Goal: Find specific page/section

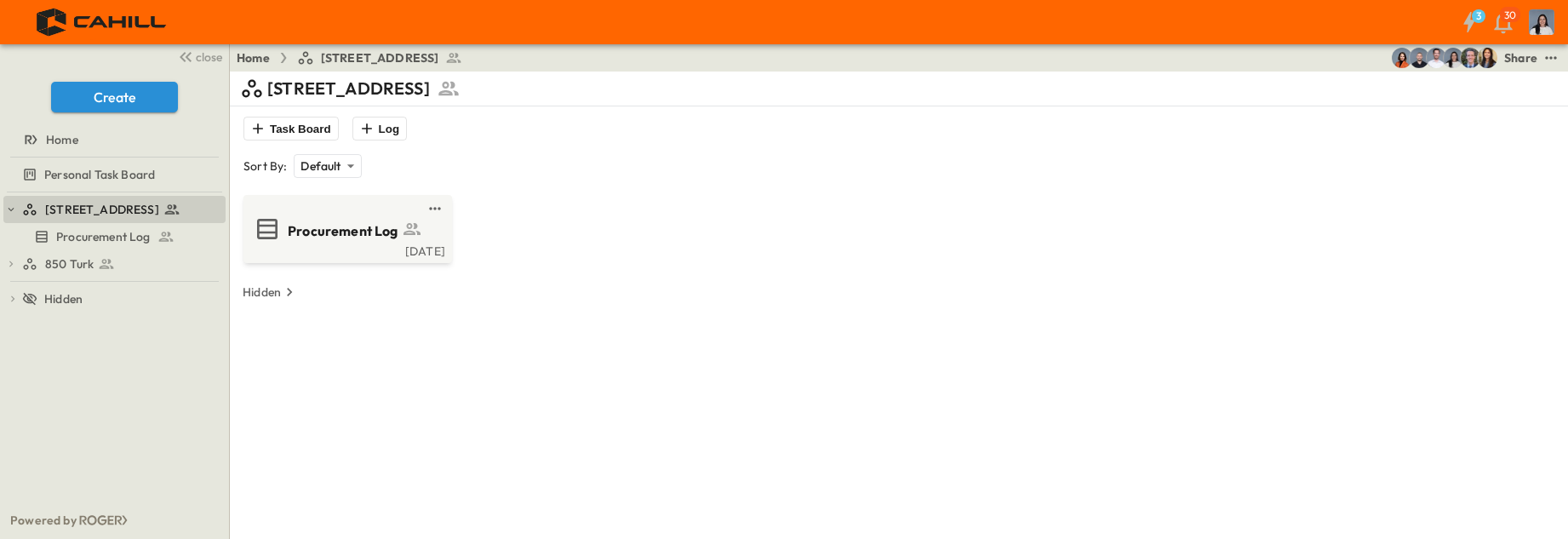
click at [101, 260] on icon at bounding box center [107, 264] width 17 height 17
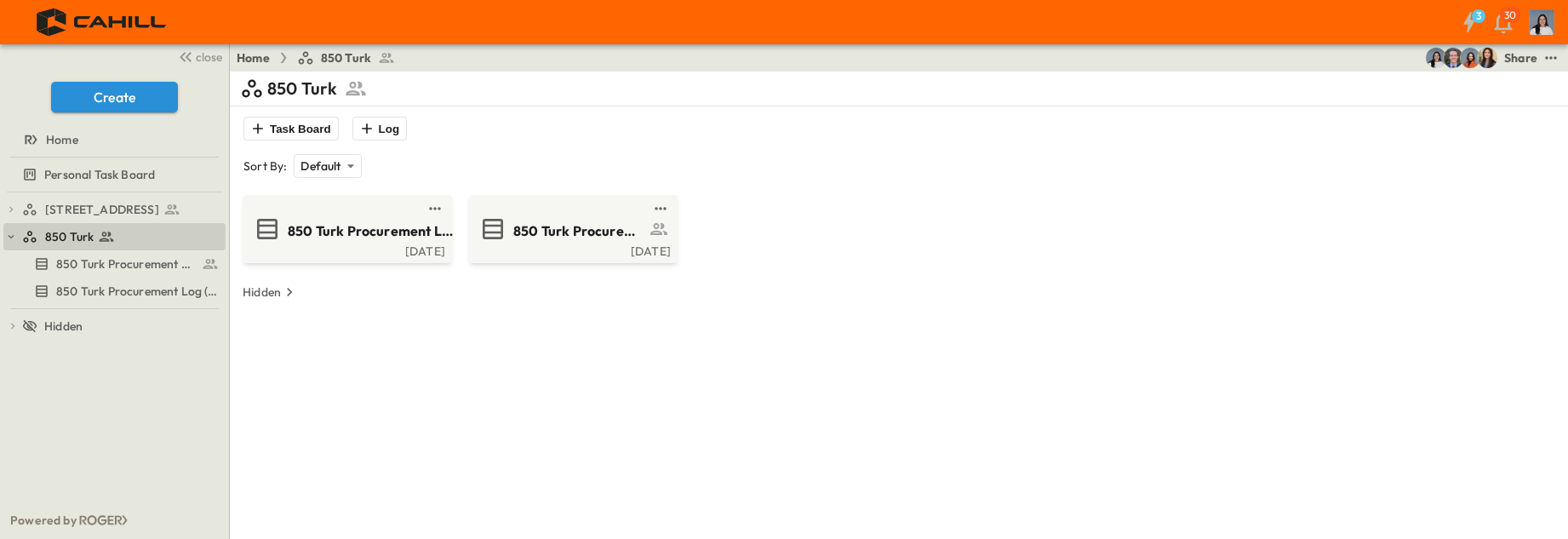
click at [389, 219] on div "850 Turk Procurement Log (Copy)" at bounding box center [371, 229] width 166 height 23
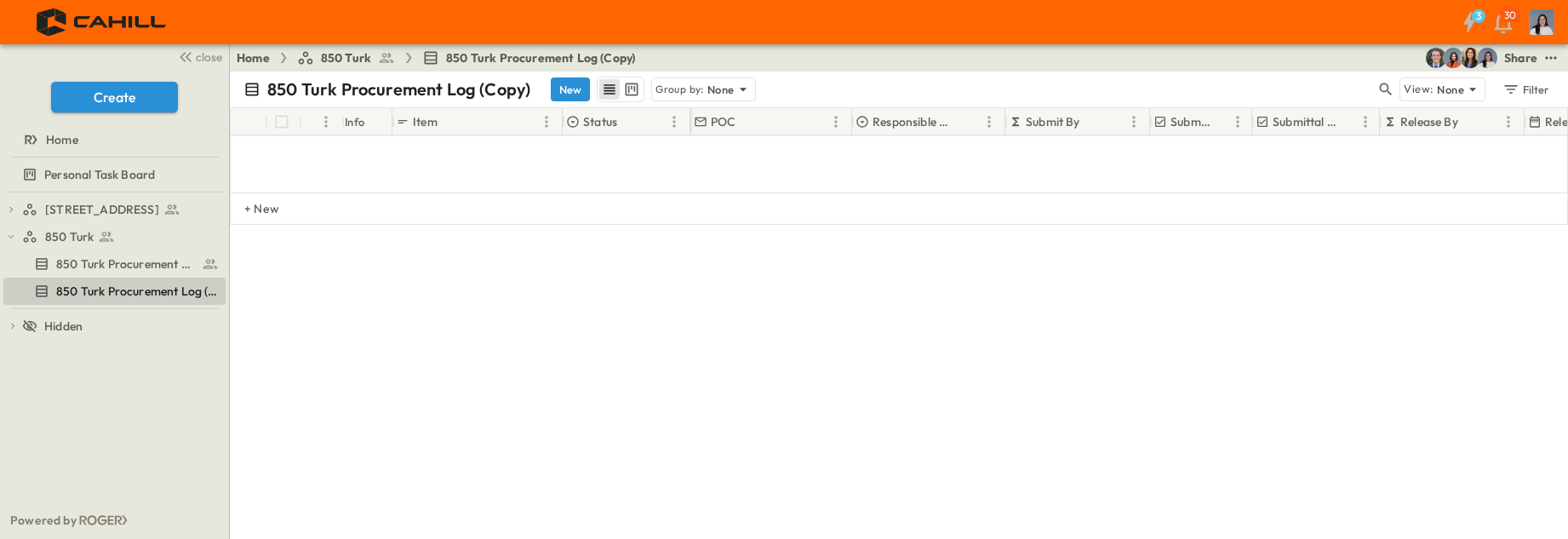
click at [351, 60] on span "850 Turk" at bounding box center [345, 58] width 50 height 17
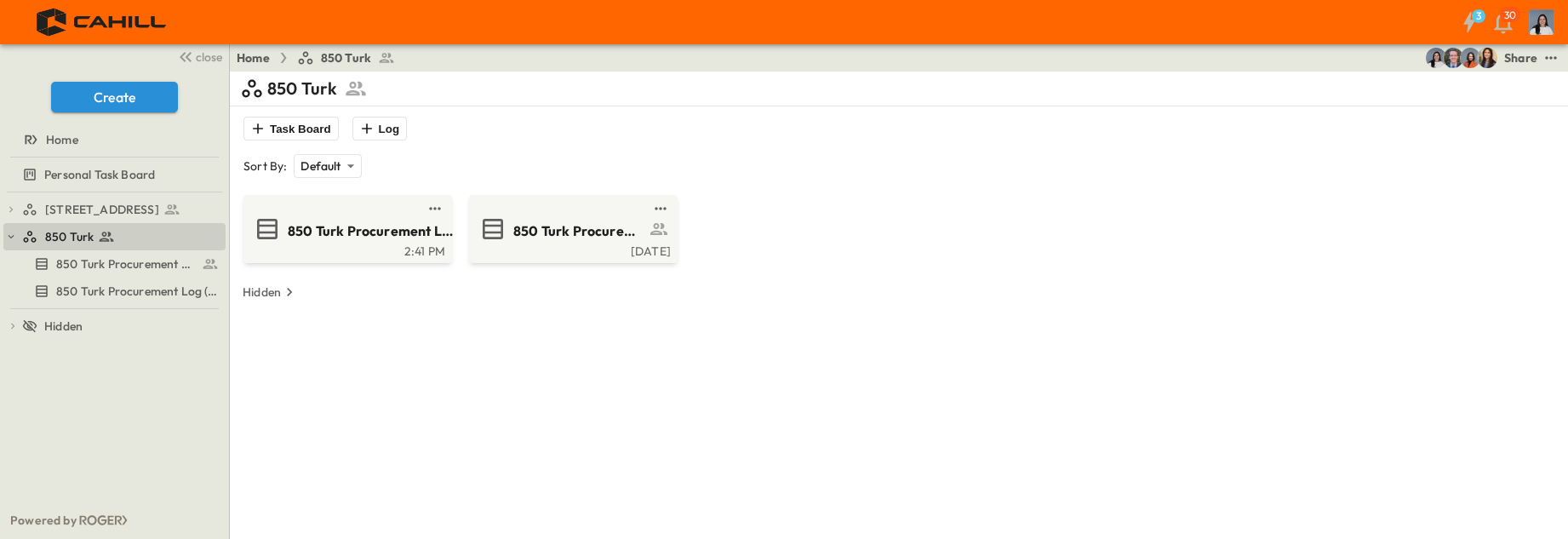
click at [515, 246] on div "[DATE]" at bounding box center [572, 250] width 199 height 13
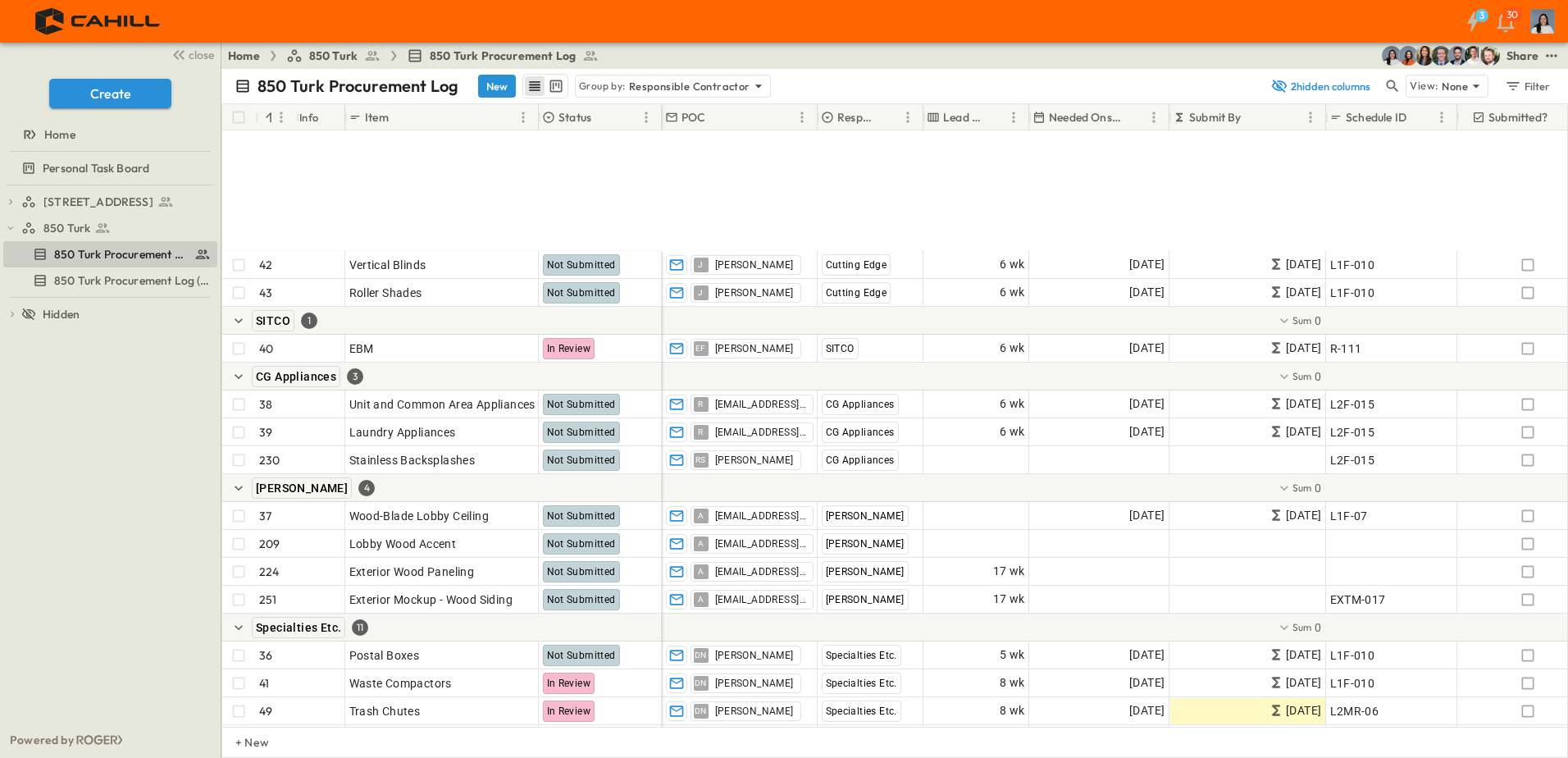
scroll to position [3609, 0]
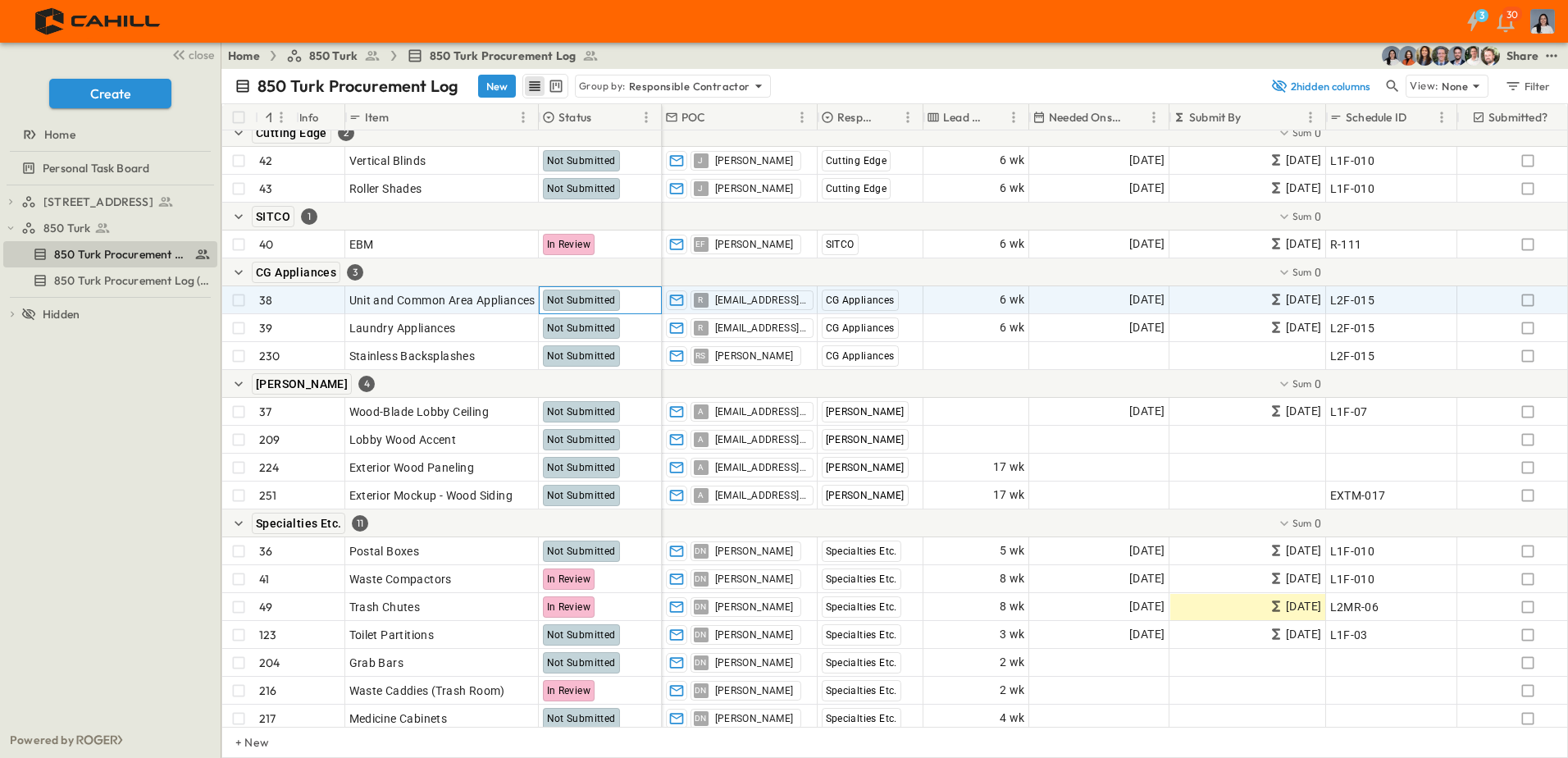
click at [604, 300] on span "Not Submitted" at bounding box center [581, 300] width 69 height 12
click at [570, 302] on span "Not Submitted" at bounding box center [581, 300] width 69 height 12
click at [1071, 302] on icon "button" at bounding box center [1528, 300] width 16 height 16
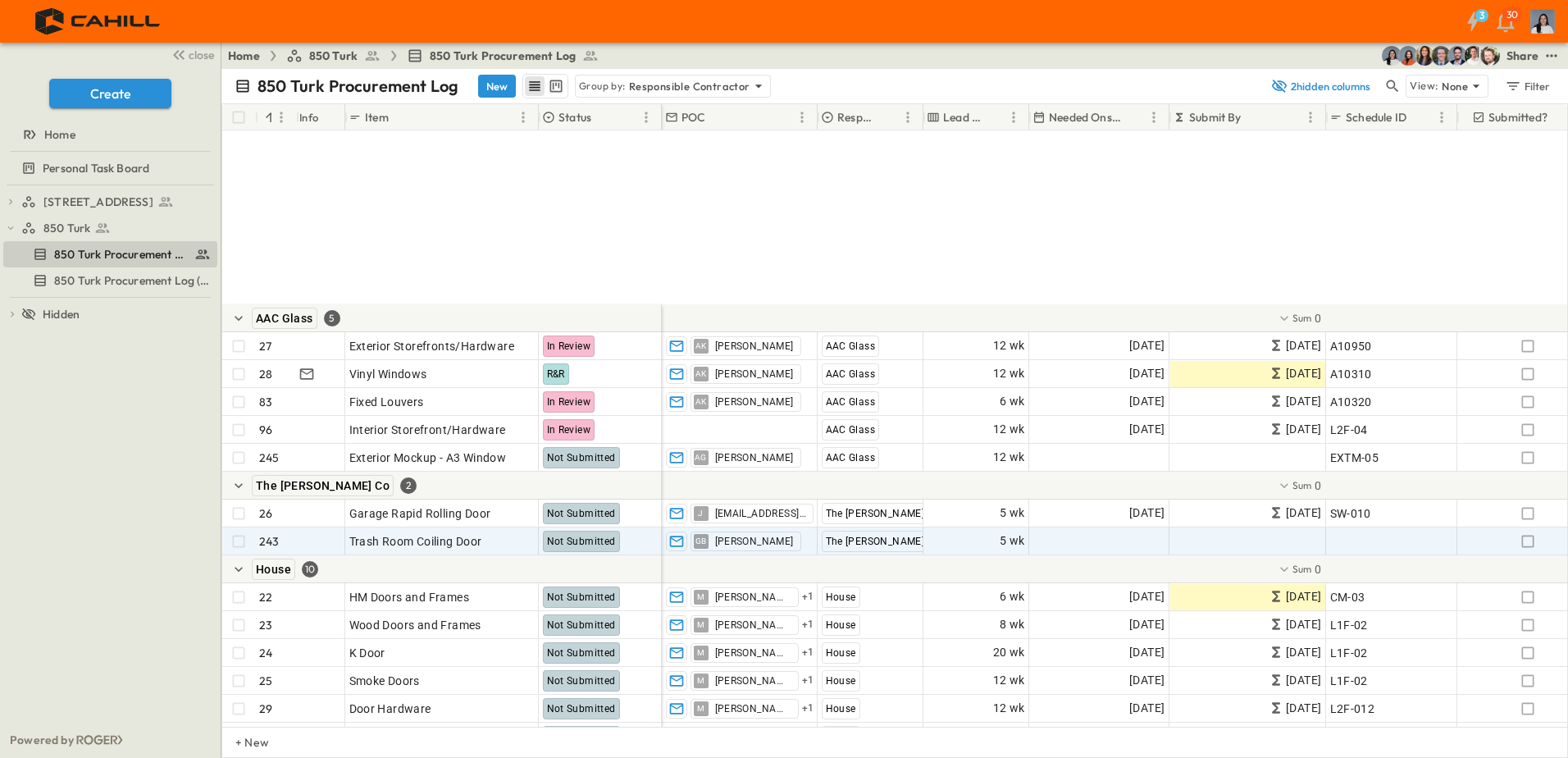
scroll to position [4757, 0]
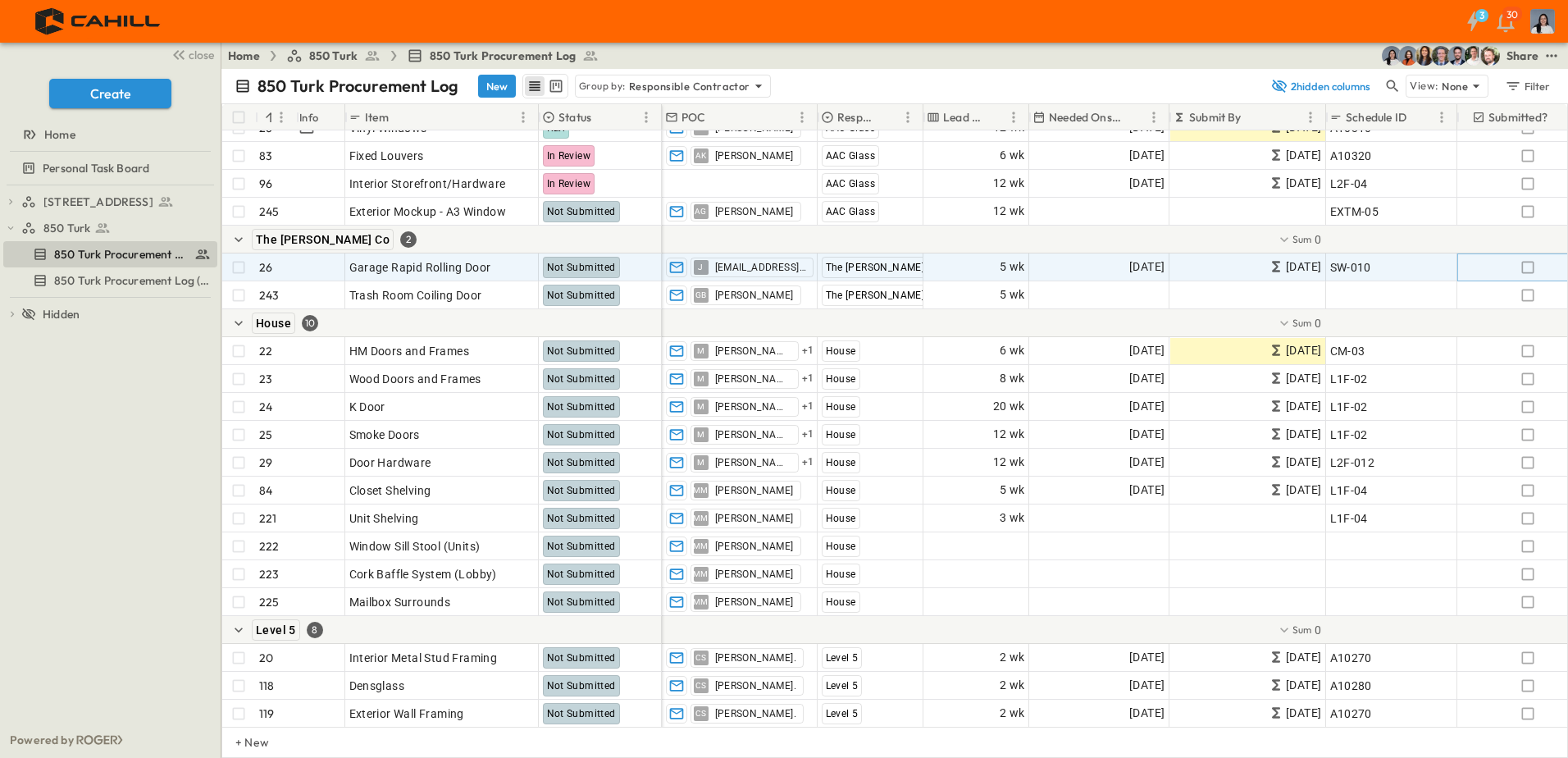
click at [1071, 268] on icon "button" at bounding box center [1528, 267] width 16 height 16
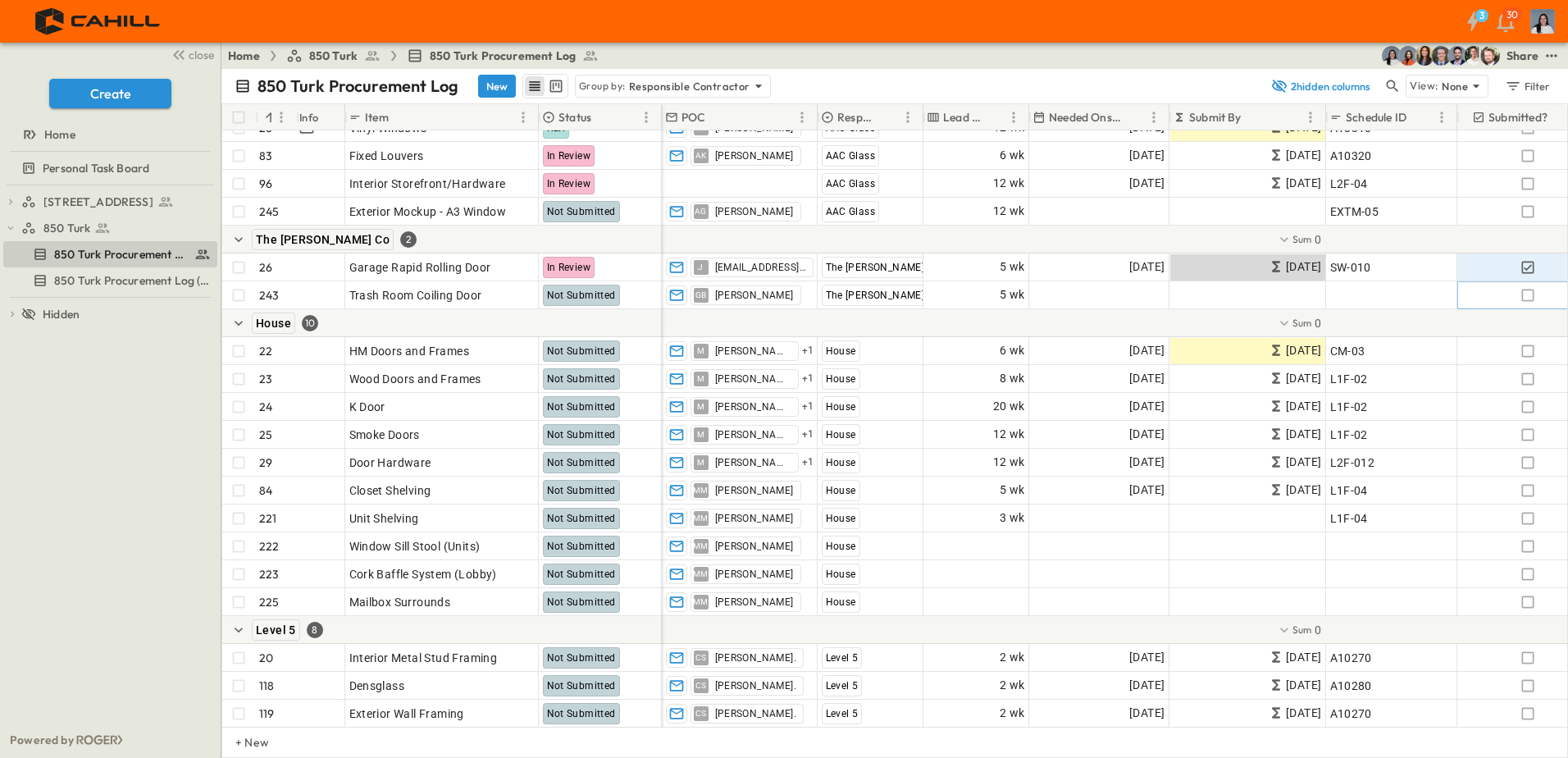
click at [1071, 292] on icon "button" at bounding box center [1528, 295] width 16 height 16
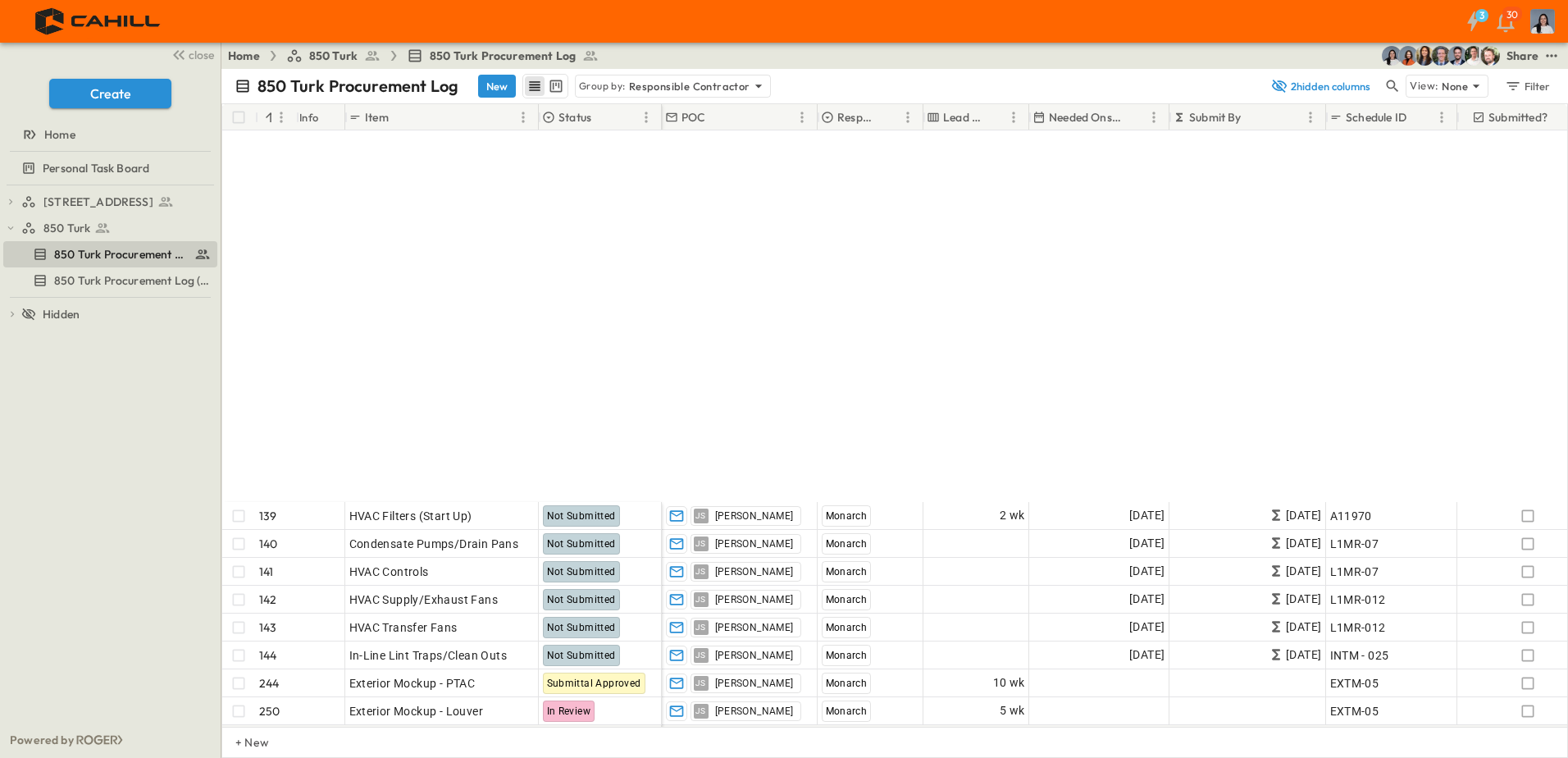
scroll to position [6069, 0]
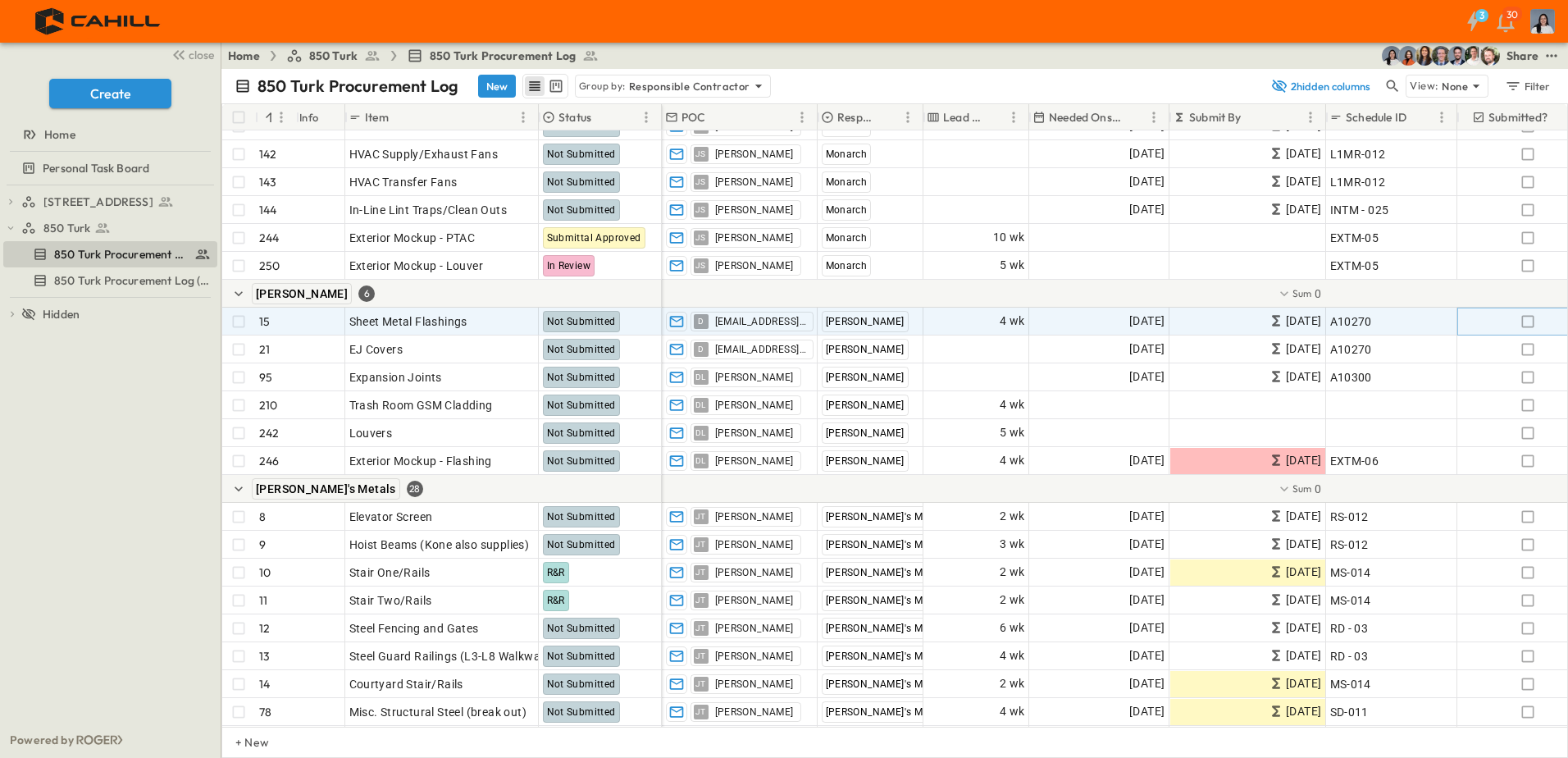
click at [1071, 326] on icon "button" at bounding box center [1529, 322] width 13 height 13
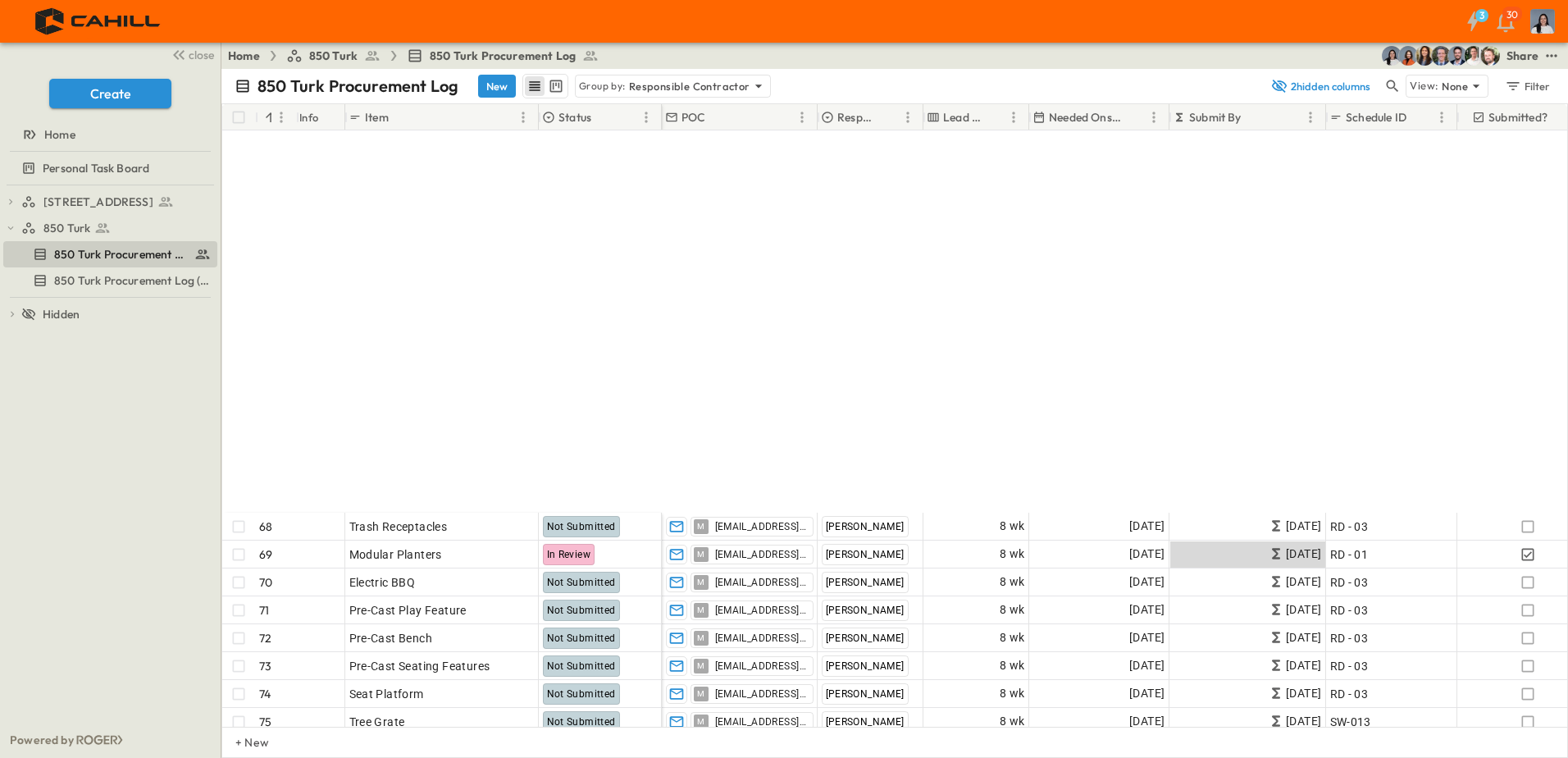
scroll to position [1394, 0]
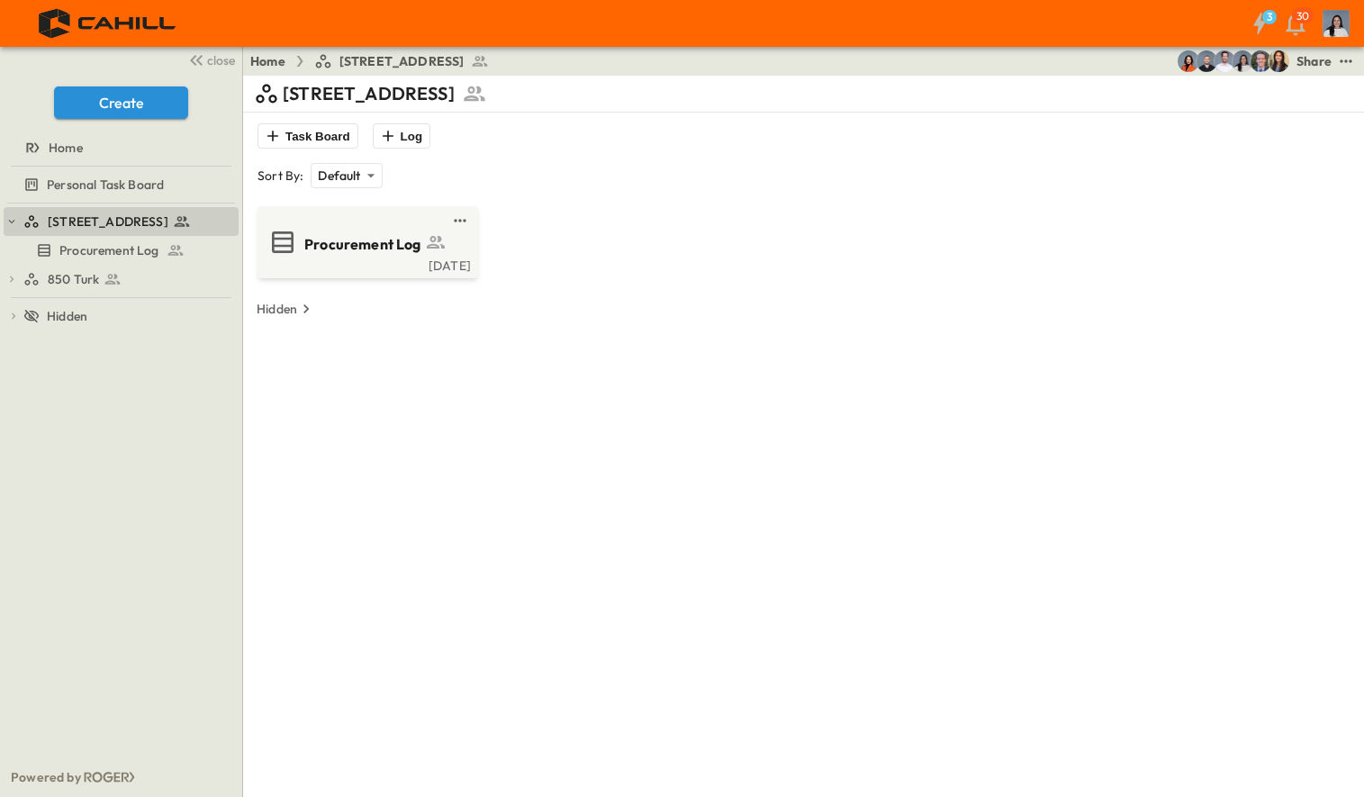
click at [972, 539] on div "750 Golden Gate Task Board Log Sort By: Default ******** ​ Procurement Log [DAT…" at bounding box center [803, 474] width 1099 height 797
click at [904, 266] on div "Procurement Log [DATE]" at bounding box center [803, 242] width 1099 height 72
